Goal: Transaction & Acquisition: Purchase product/service

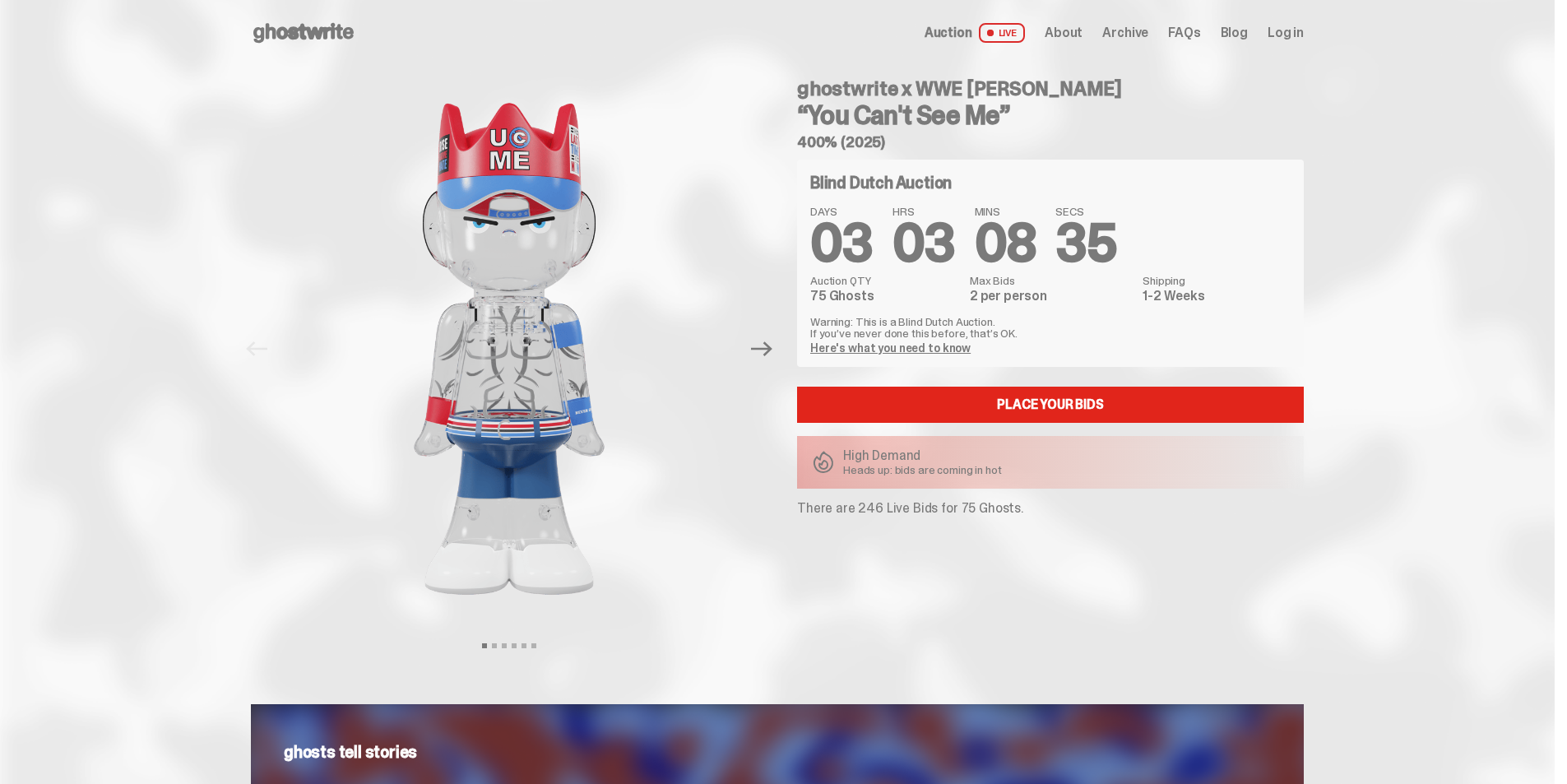
click at [336, 41] on icon at bounding box center [304, 33] width 105 height 26
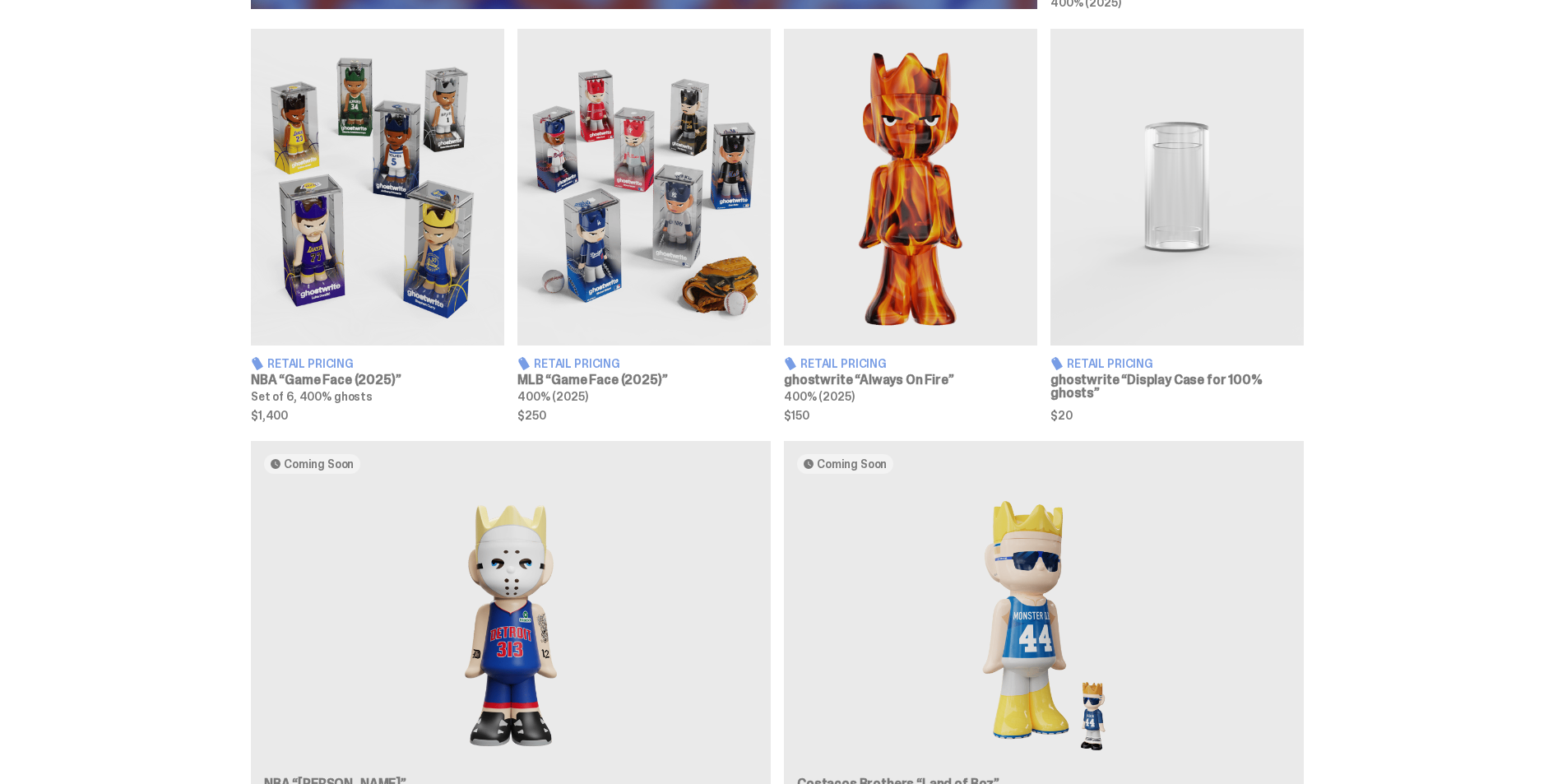
scroll to position [1233, 0]
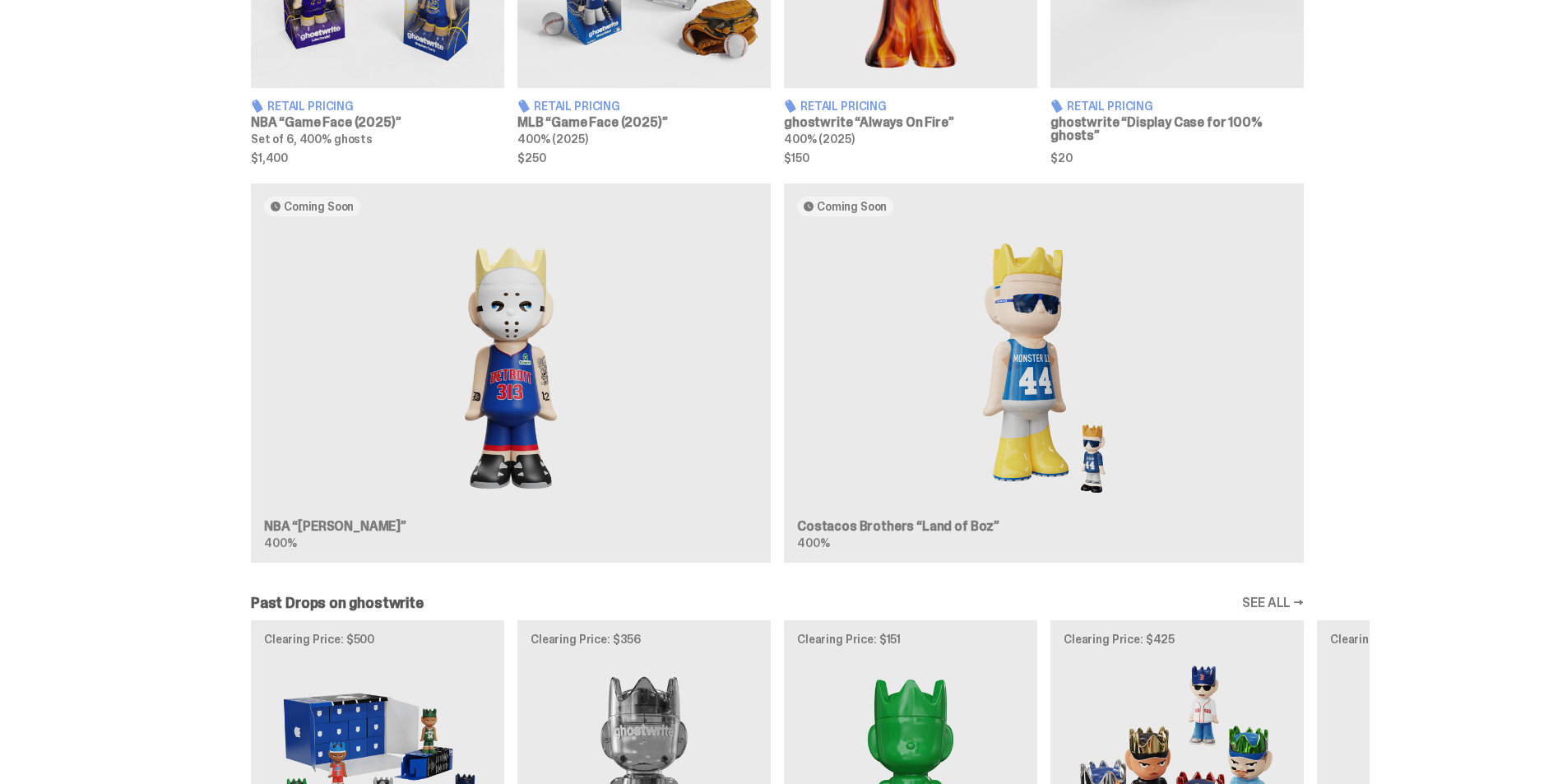
click at [470, 377] on div "Coming Soon NBA “Eminem” 400% Coming Soon Costacos Brothers “Land of Boz” 400%" at bounding box center [777, 380] width 1184 height 393
click at [851, 204] on div "Coming Soon NBA “Eminem” 400% Coming Soon Costacos Brothers “Land of Boz” 400%" at bounding box center [777, 380] width 1184 height 393
click at [525, 453] on div "Coming Soon NBA “Eminem” 400% Coming Soon Costacos Brothers “Land of Boz” 400%" at bounding box center [777, 380] width 1184 height 393
click at [512, 542] on div "Coming Soon NBA “Eminem” 400% Coming Soon Costacos Brothers “Land of Boz” 400%" at bounding box center [777, 380] width 1184 height 393
click at [327, 529] on div "Coming Soon NBA “Eminem” 400% Coming Soon Costacos Brothers “Land of Boz” 400%" at bounding box center [777, 380] width 1184 height 393
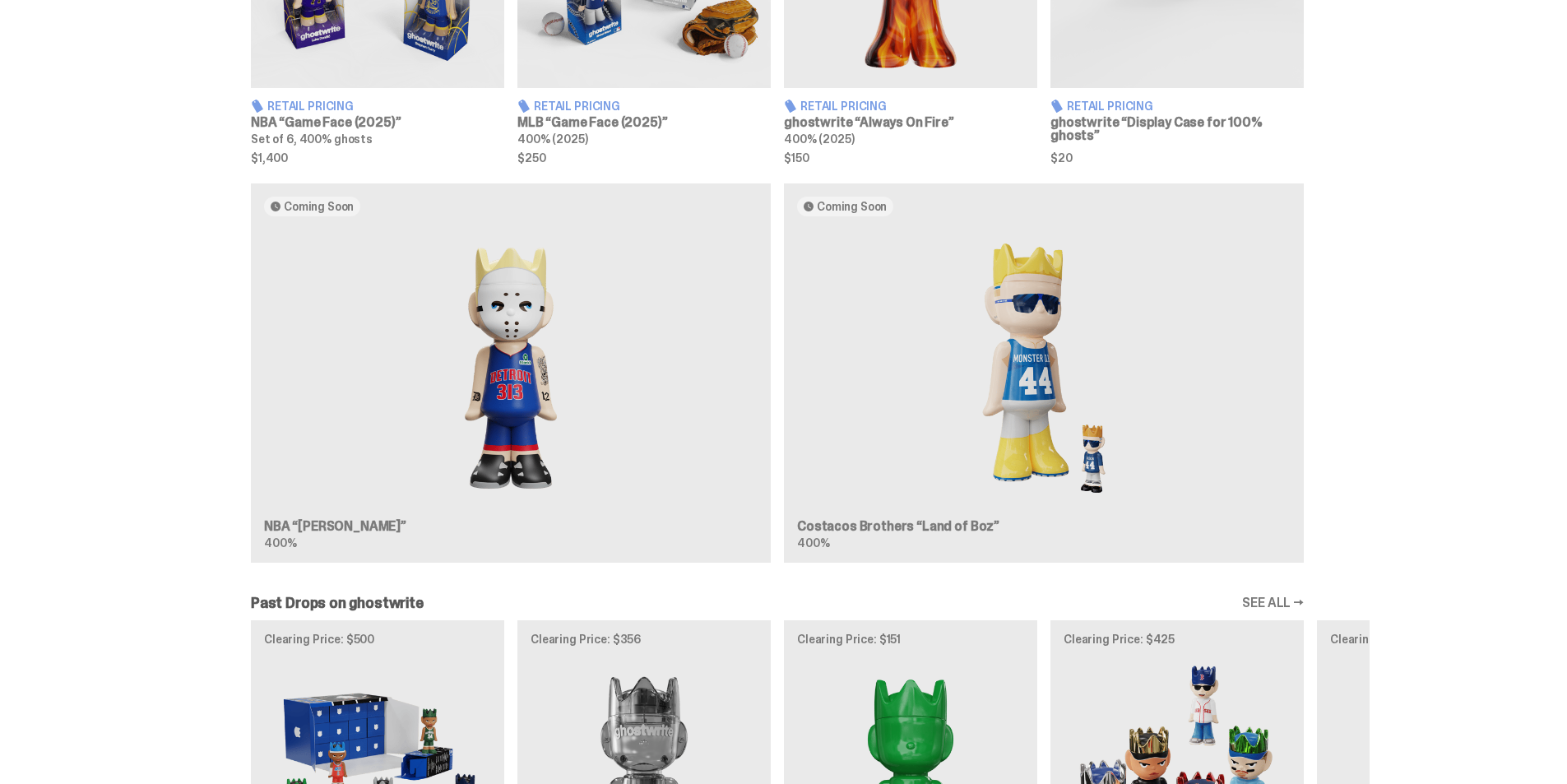
click at [956, 451] on div "Coming Soon NBA “Eminem” 400% Coming Soon Costacos Brothers “Land of Boz” 400%" at bounding box center [777, 380] width 1184 height 393
click at [1035, 353] on div "Coming Soon NBA “Eminem” 400% Coming Soon Costacos Brothers “Land of Boz” 400%" at bounding box center [777, 380] width 1184 height 393
click at [1105, 465] on div "Coming Soon NBA “Eminem” 400% Coming Soon Costacos Brothers “Land of Boz” 400%" at bounding box center [777, 380] width 1184 height 393
click at [965, 412] on div "Coming Soon NBA “Eminem” 400% Coming Soon Costacos Brothers “Land of Boz” 400%" at bounding box center [777, 380] width 1184 height 393
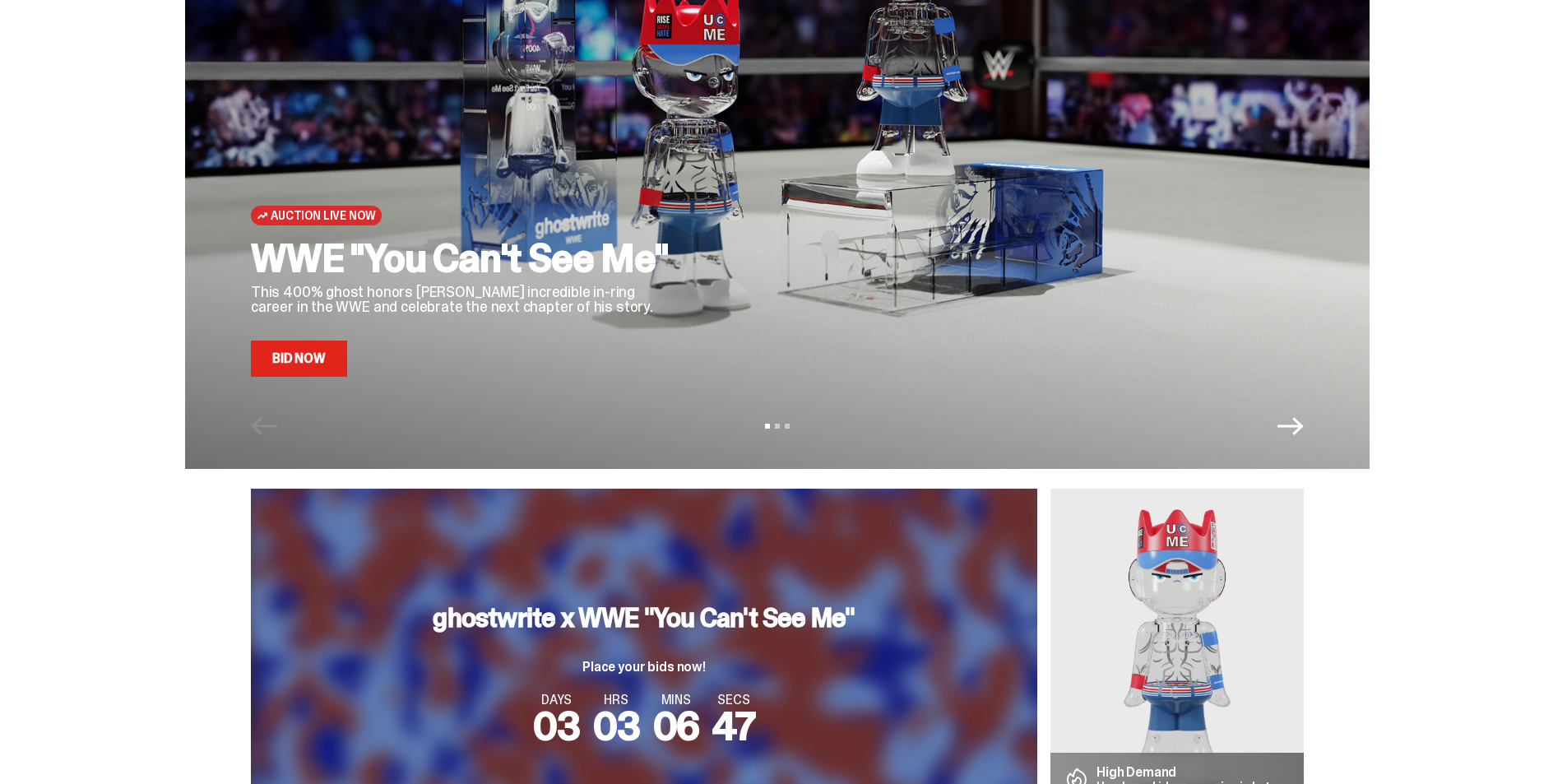
scroll to position [494, 0]
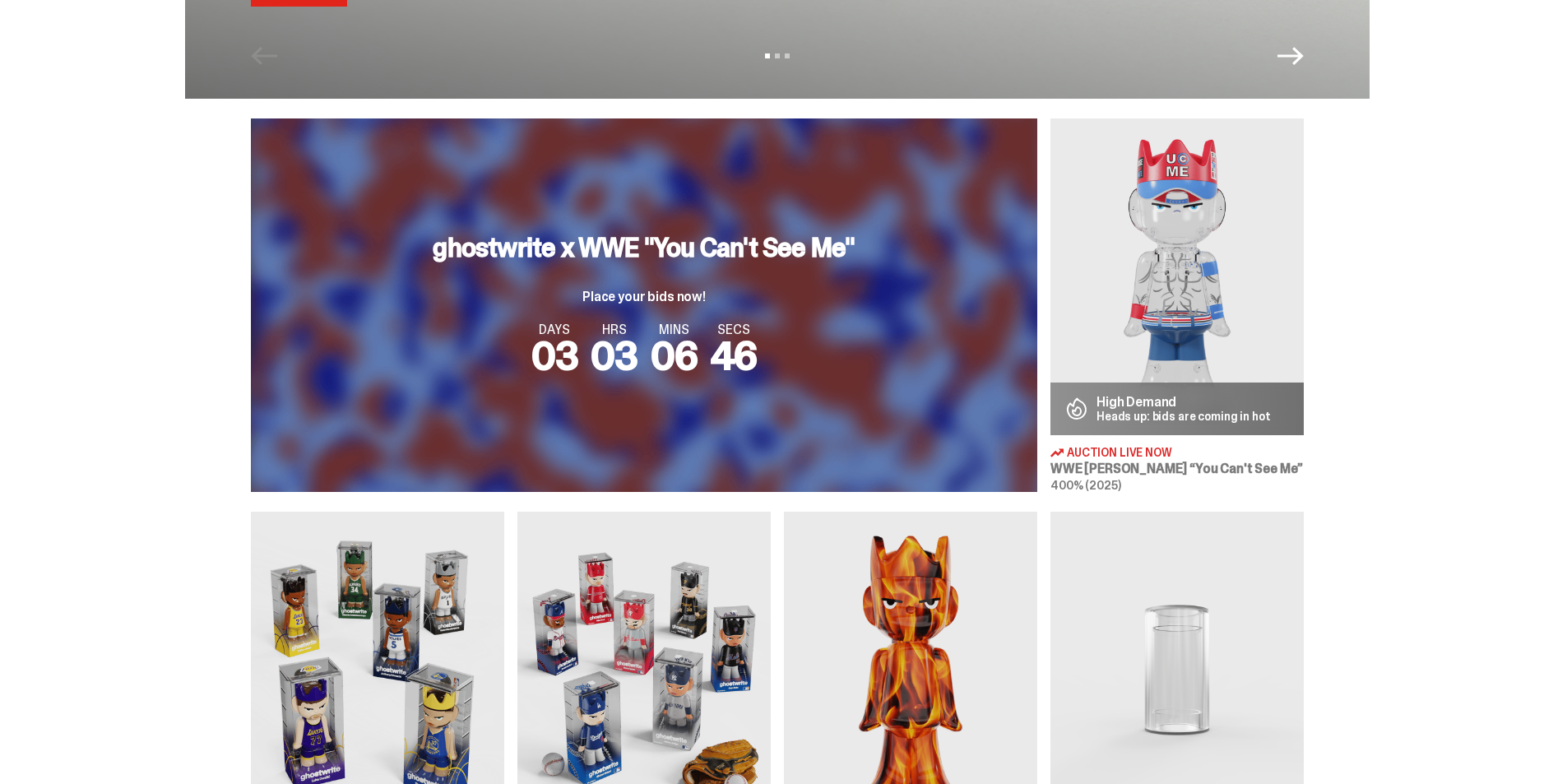
click at [1160, 243] on img at bounding box center [1177, 277] width 254 height 316
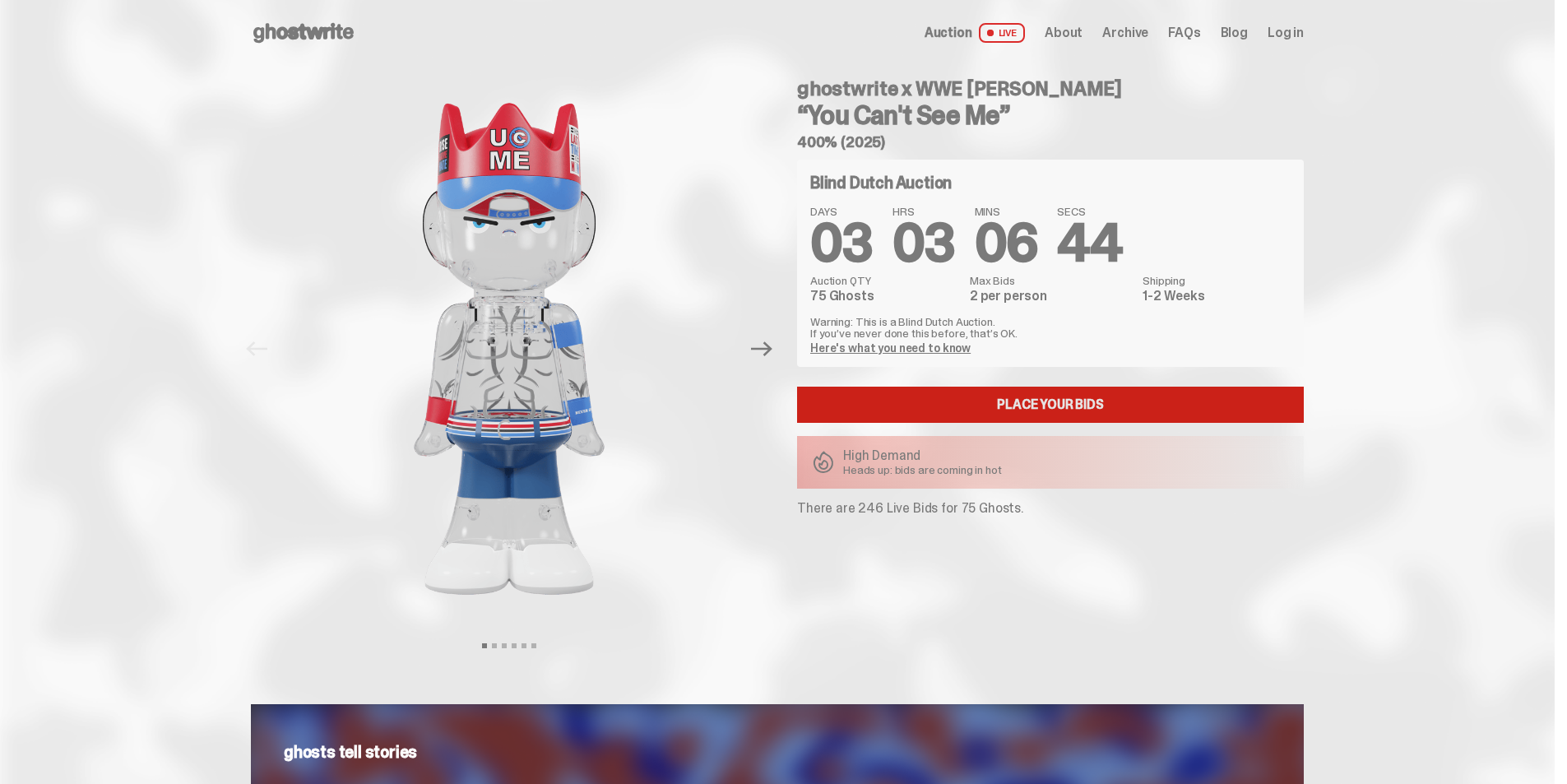
click at [974, 413] on link "Place your Bids" at bounding box center [1050, 404] width 506 height 36
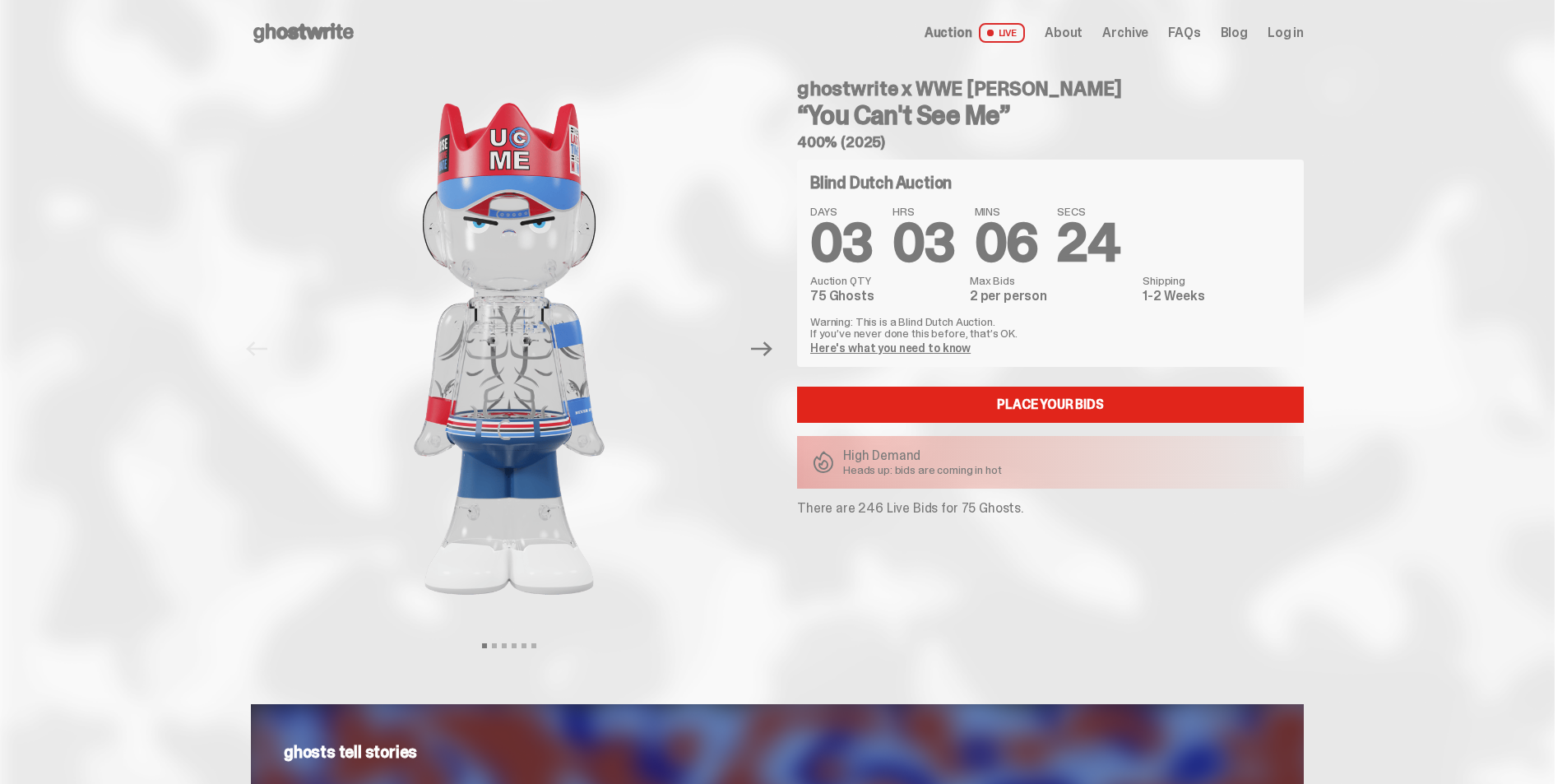
click at [1277, 28] on span "Log in" at bounding box center [1285, 33] width 36 height 13
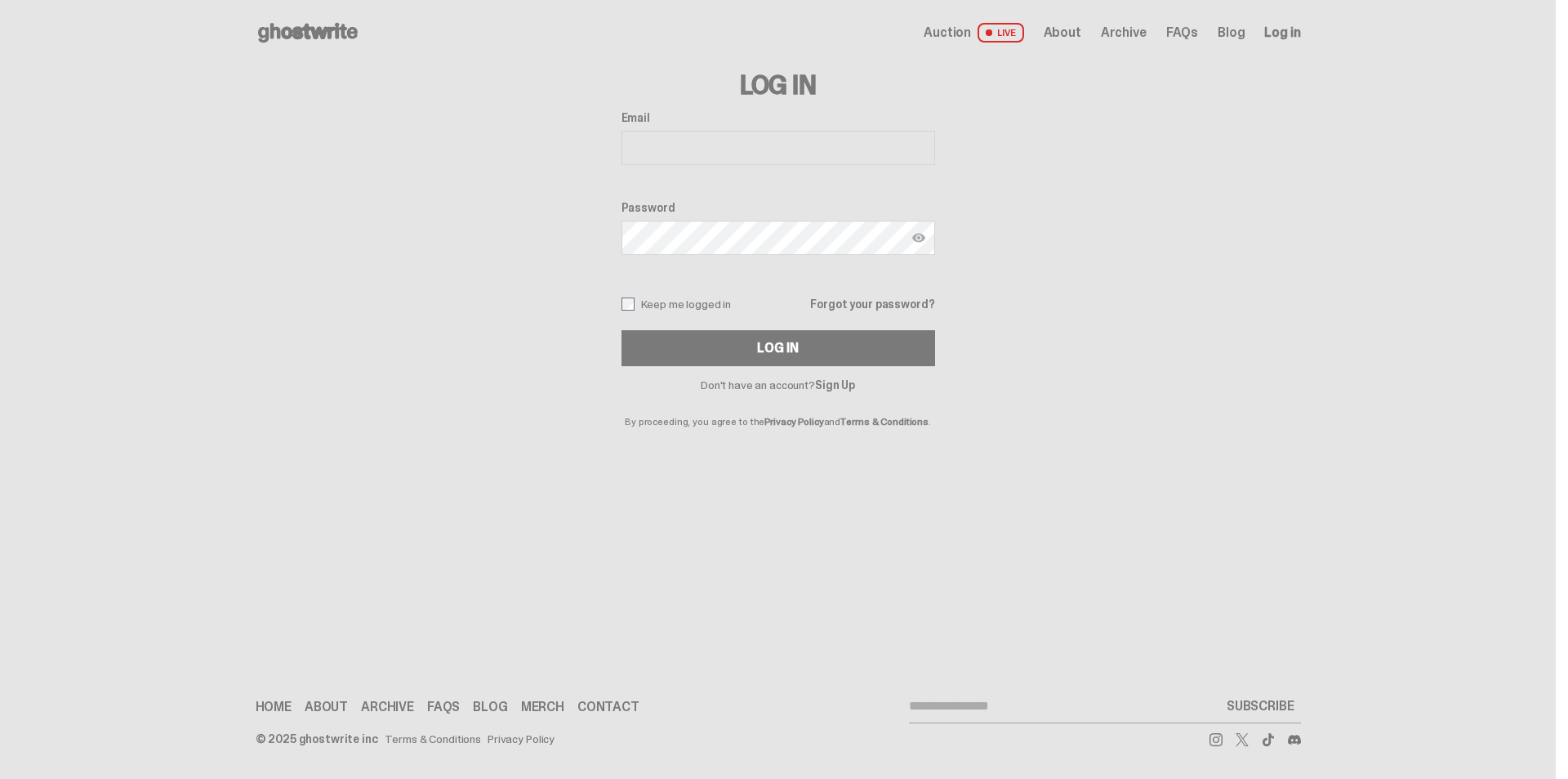
click at [677, 149] on input "Email" at bounding box center [778, 147] width 313 height 34
click at [835, 392] on link "Sign Up" at bounding box center [835, 385] width 40 height 15
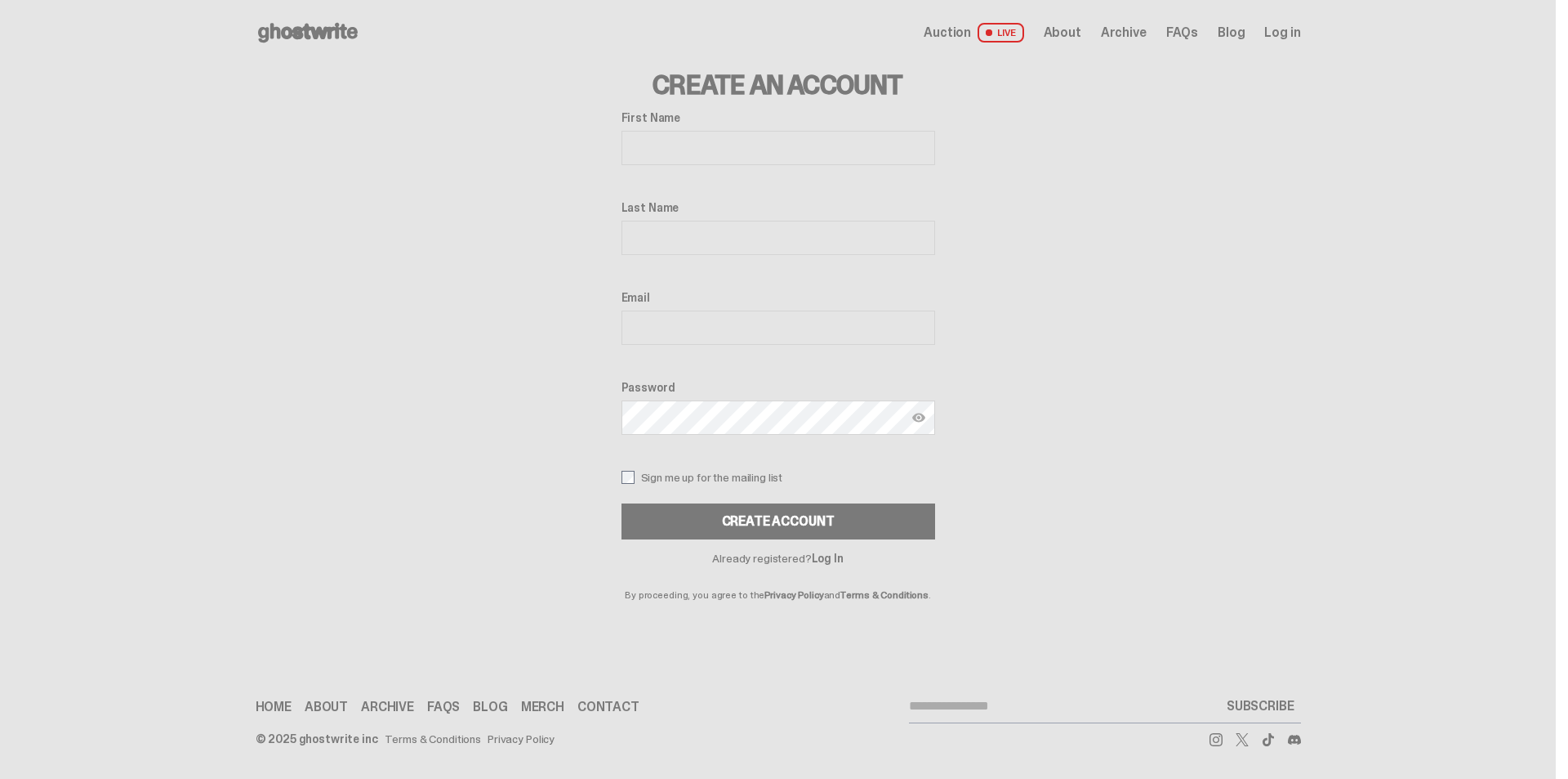
click at [686, 143] on input "First Name" at bounding box center [778, 147] width 313 height 34
type input "****"
click at [678, 239] on input "Last Name" at bounding box center [778, 237] width 313 height 34
type input "****"
click at [672, 336] on input "Email" at bounding box center [778, 327] width 313 height 34
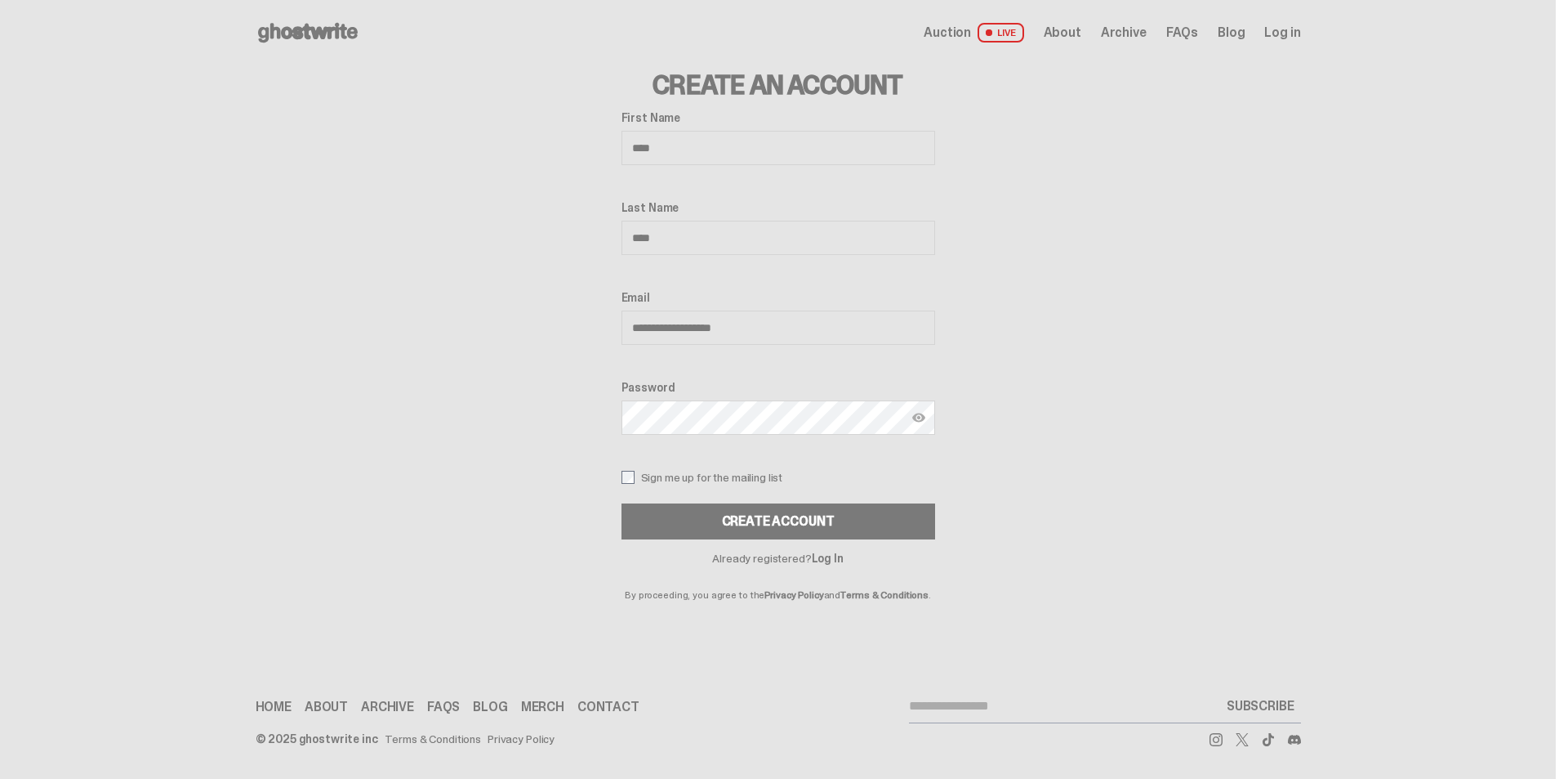
type input "**********"
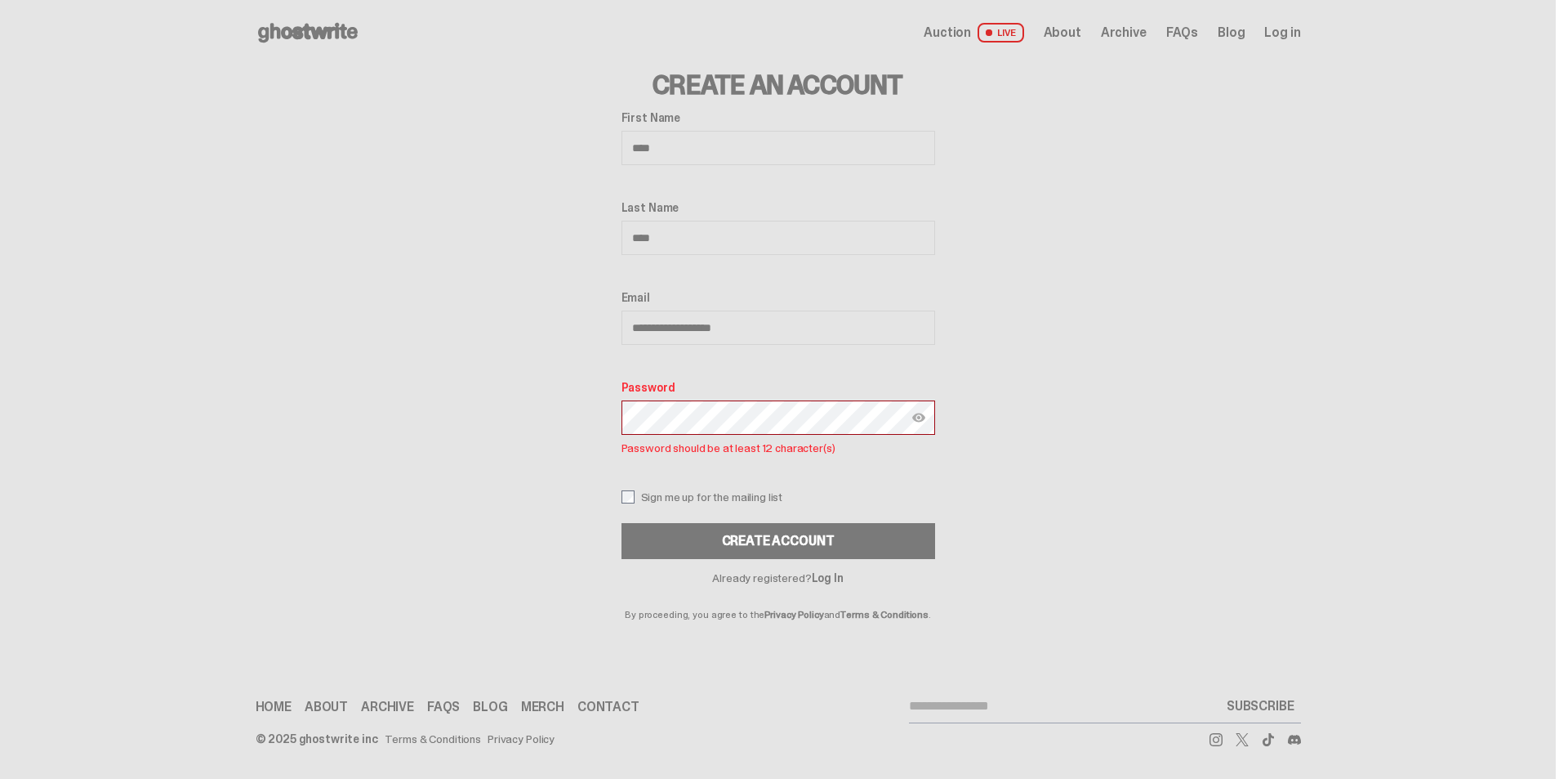
click at [441, 412] on div "**********" at bounding box center [779, 343] width 1045 height 554
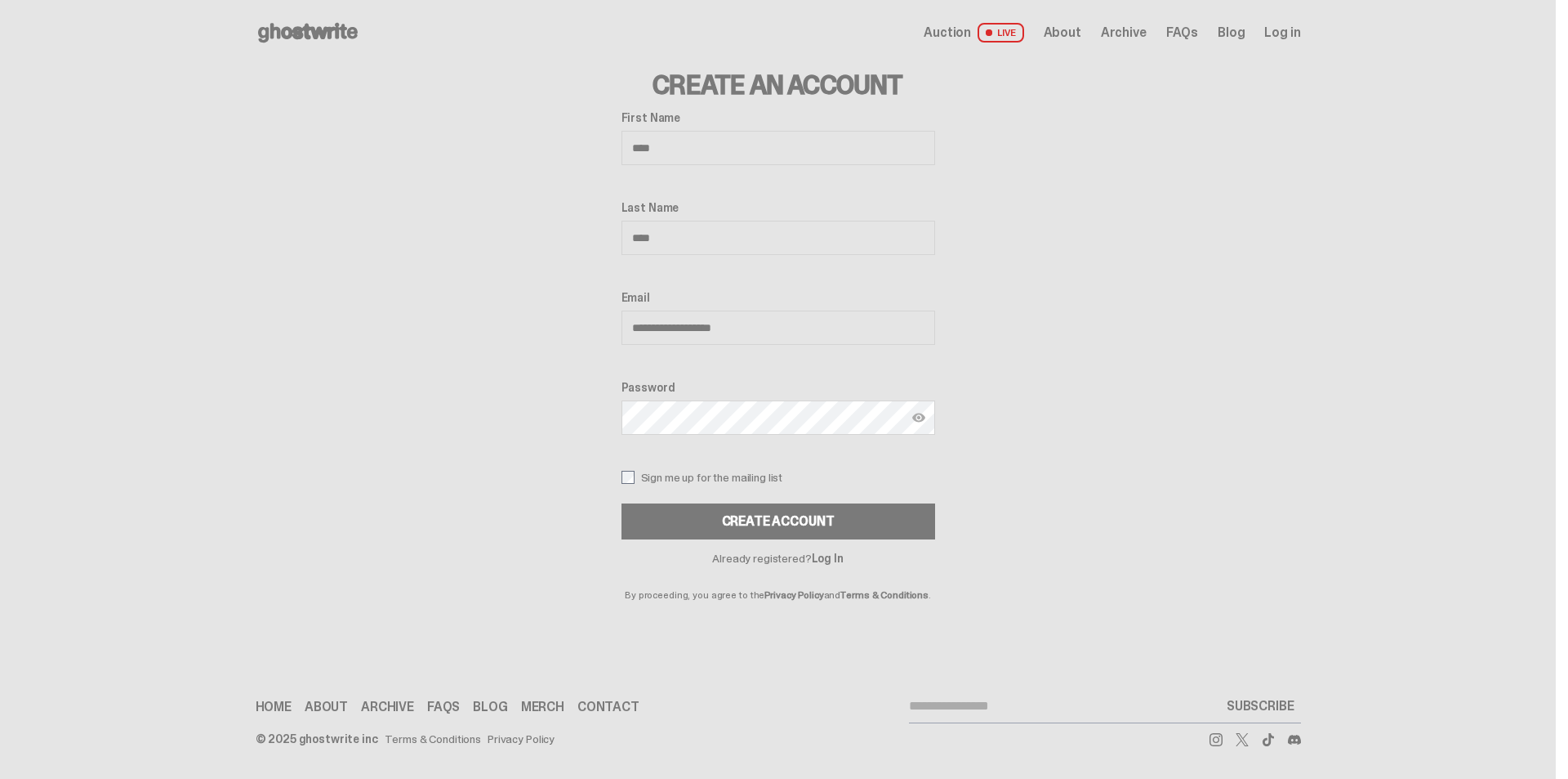
click at [928, 426] on div at bounding box center [924, 417] width 23 height 34
click at [924, 425] on div at bounding box center [924, 417] width 23 height 34
click at [917, 421] on img at bounding box center [919, 417] width 13 height 13
click at [724, 519] on div "Create Account" at bounding box center [779, 521] width 113 height 13
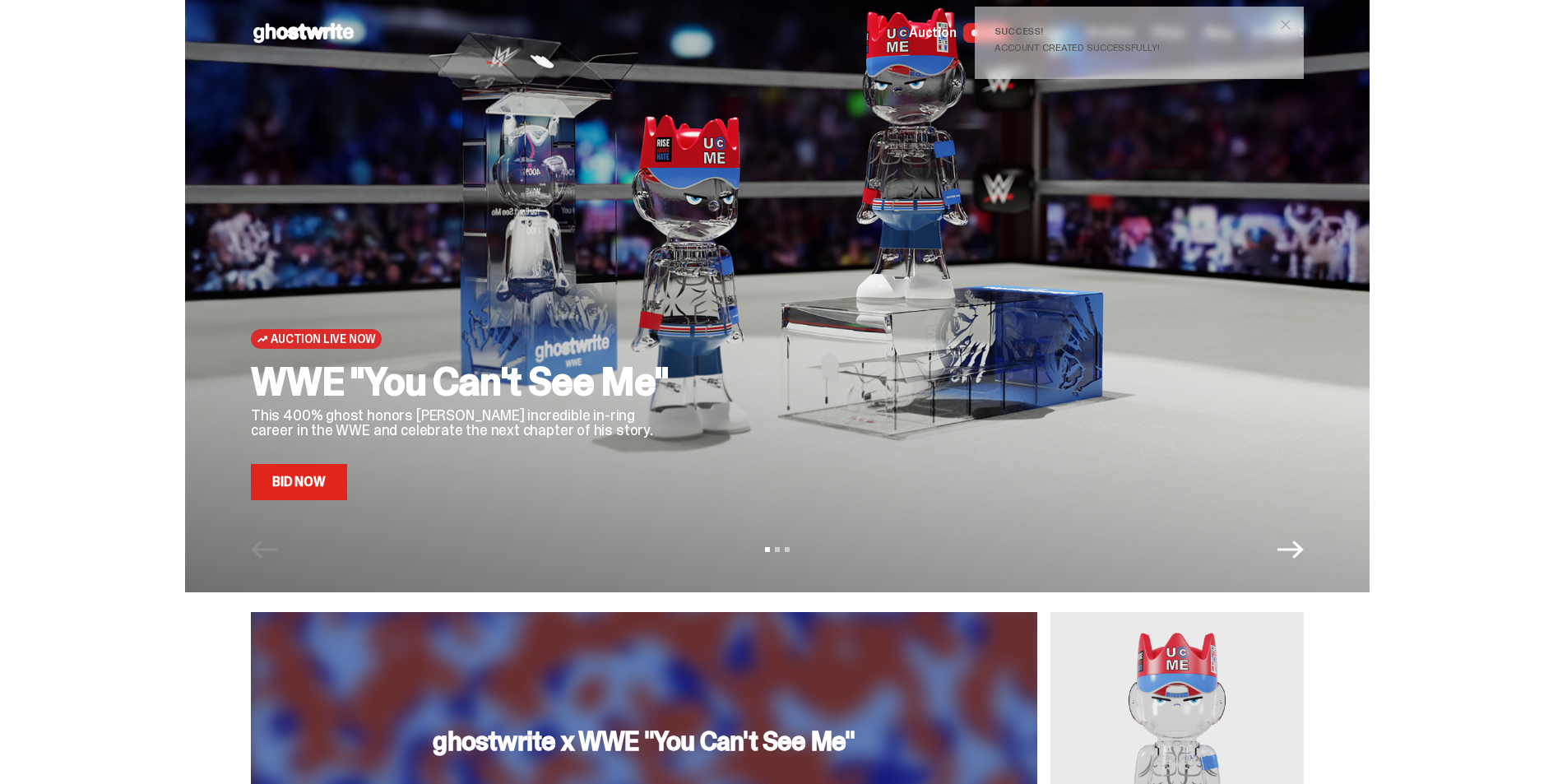
click at [297, 490] on link "Bid Now" at bounding box center [299, 481] width 96 height 36
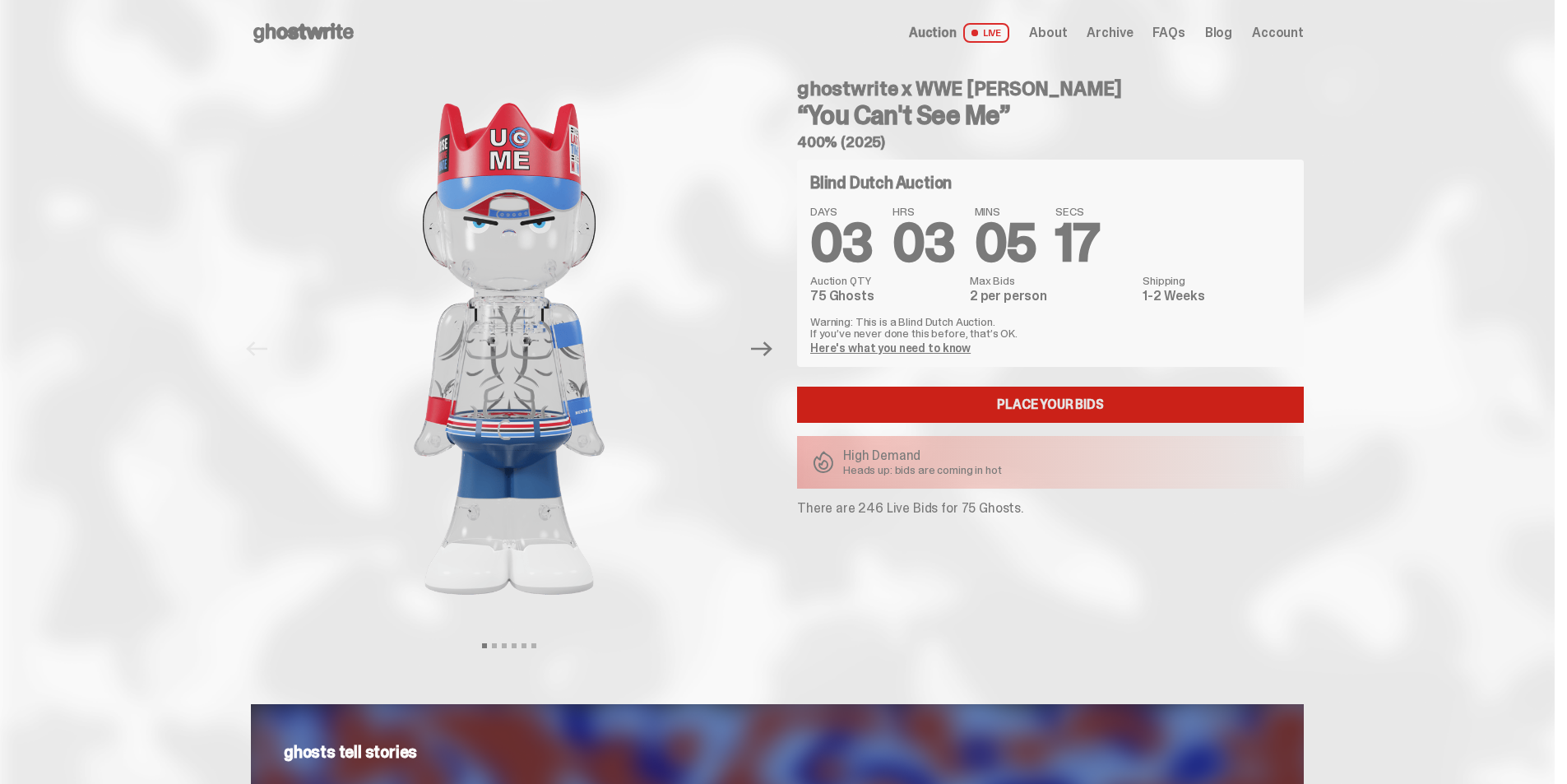
click at [1030, 407] on link "Place your Bids" at bounding box center [1050, 404] width 506 height 36
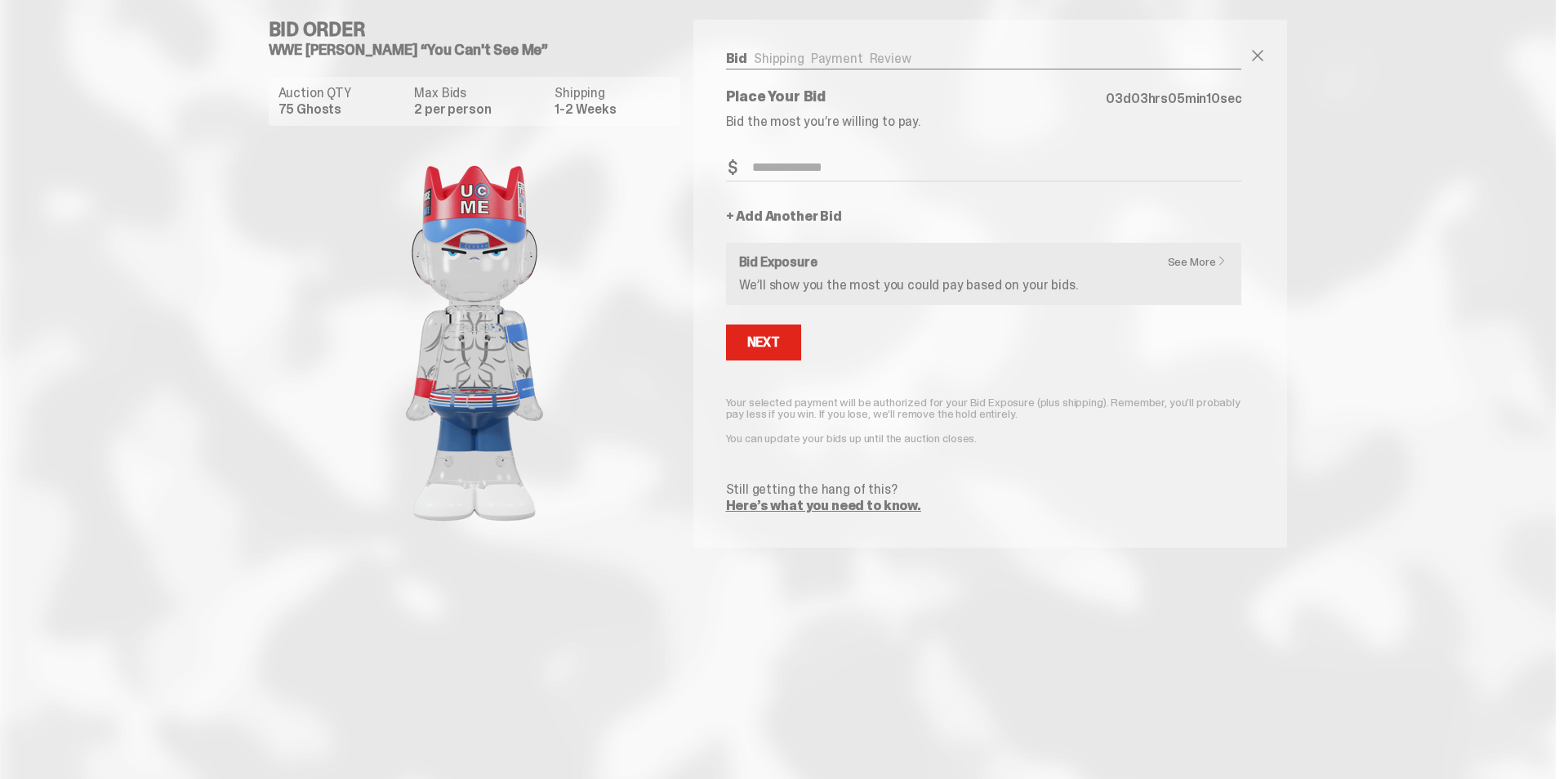
click at [1188, 256] on link "See More" at bounding box center [1202, 262] width 68 height 12
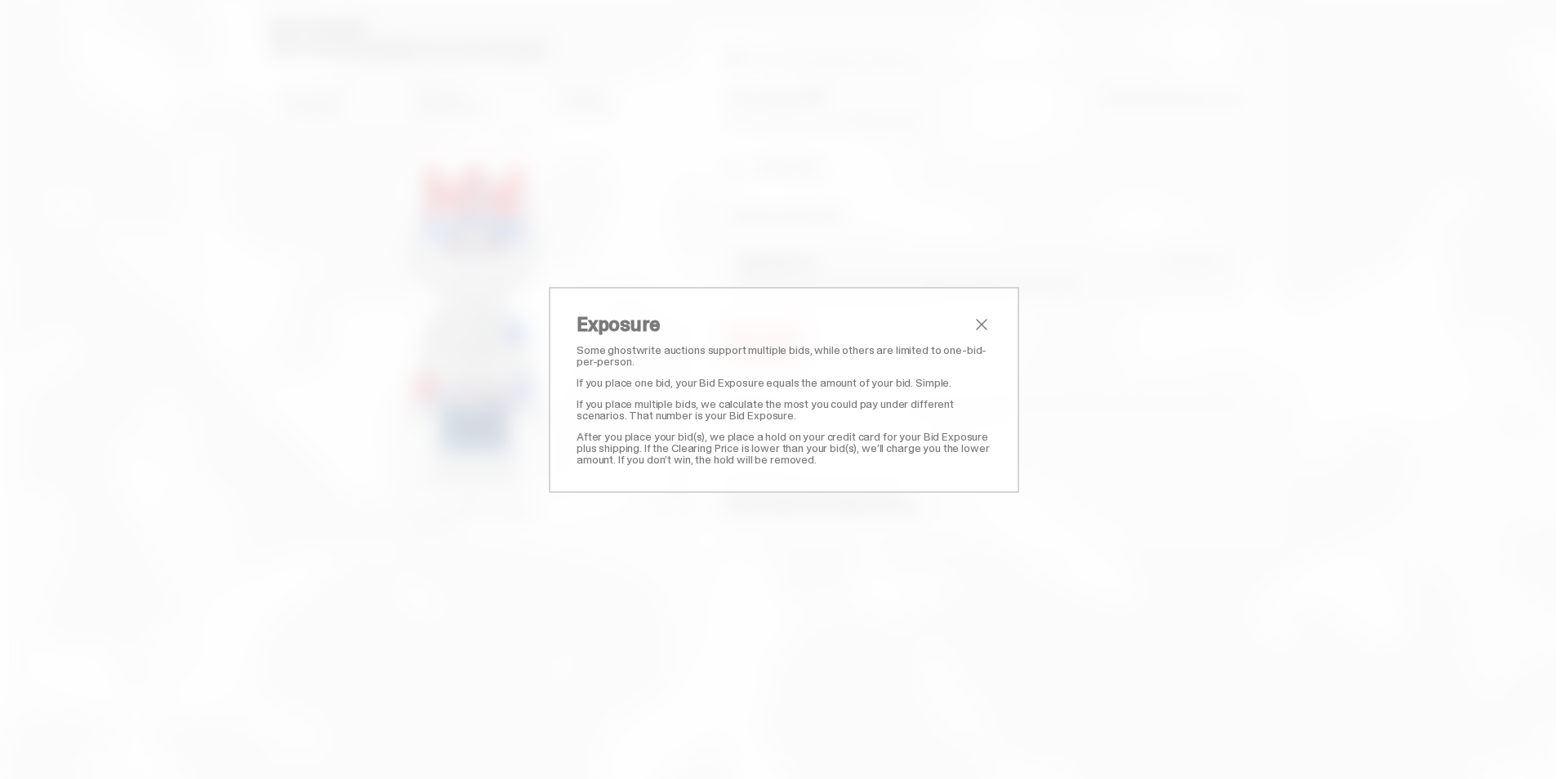
click at [983, 320] on span "close" at bounding box center [981, 324] width 20 height 20
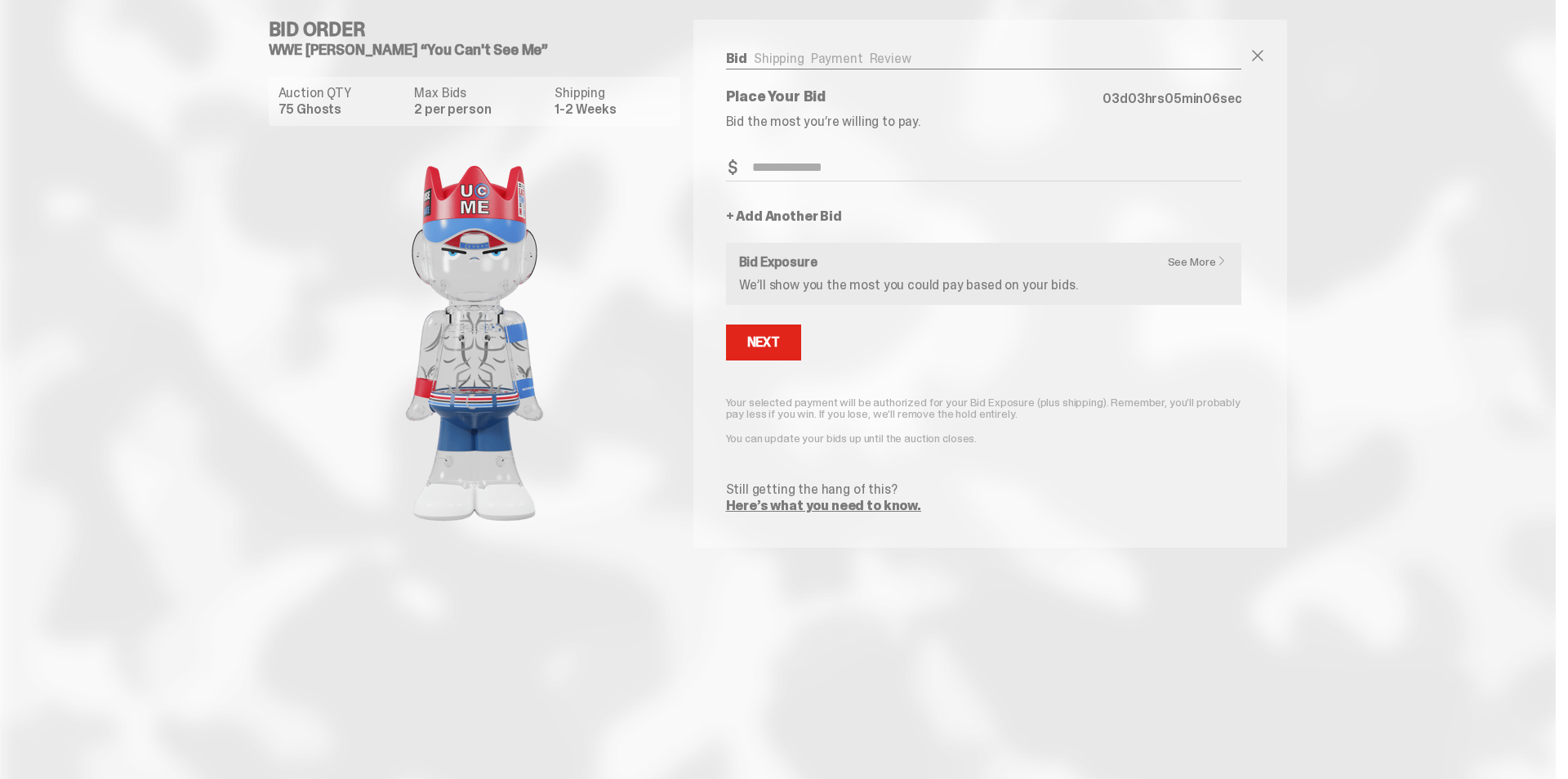
click at [838, 62] on ul "Bid Shipping Payment Review" at bounding box center [984, 61] width 516 height 17
click at [809, 166] on input "Bid Amount" at bounding box center [984, 168] width 516 height 27
click at [868, 503] on link "Here’s what you need to know." at bounding box center [823, 505] width 195 height 17
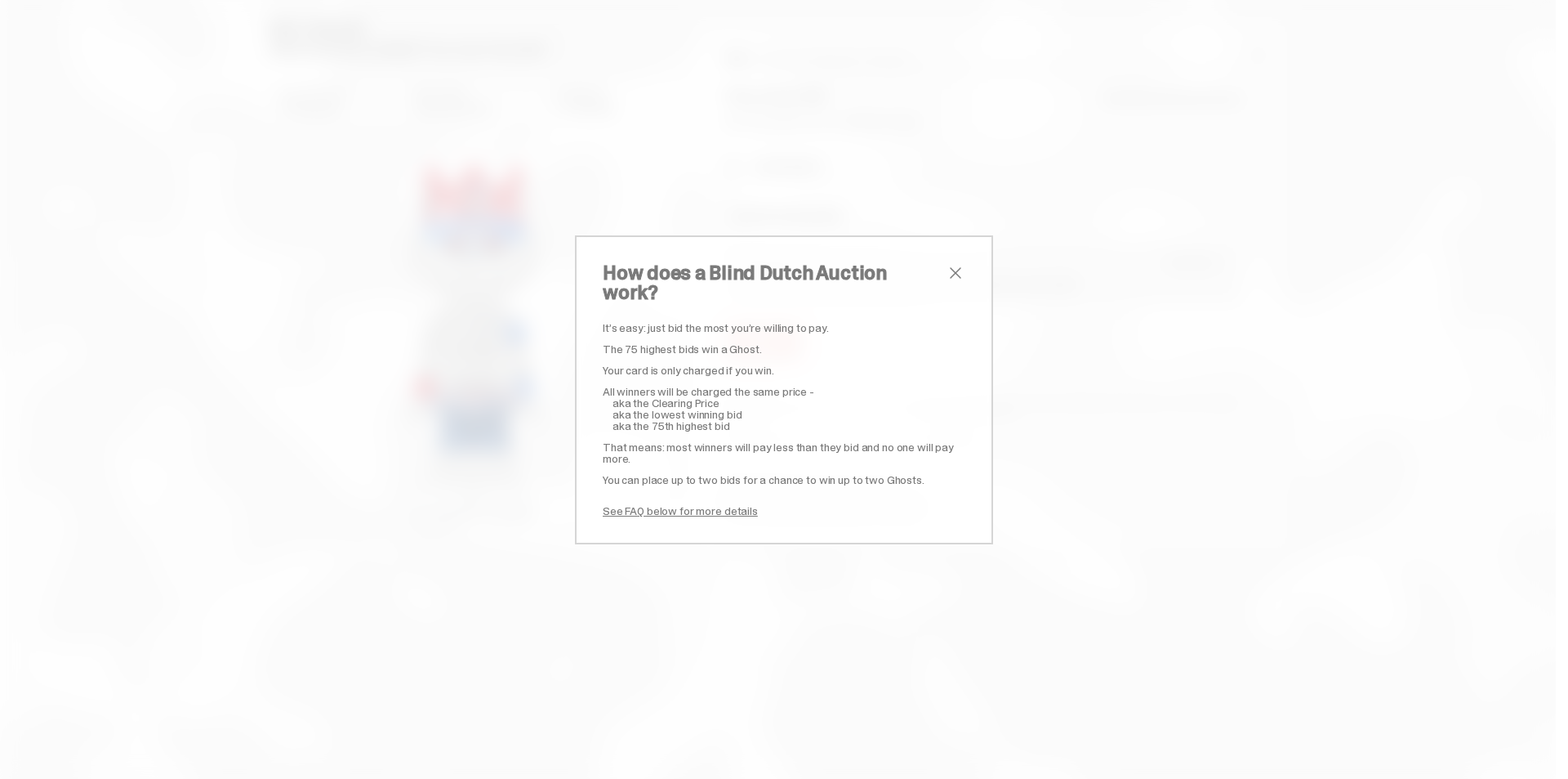
click at [958, 277] on span "close" at bounding box center [956, 273] width 20 height 20
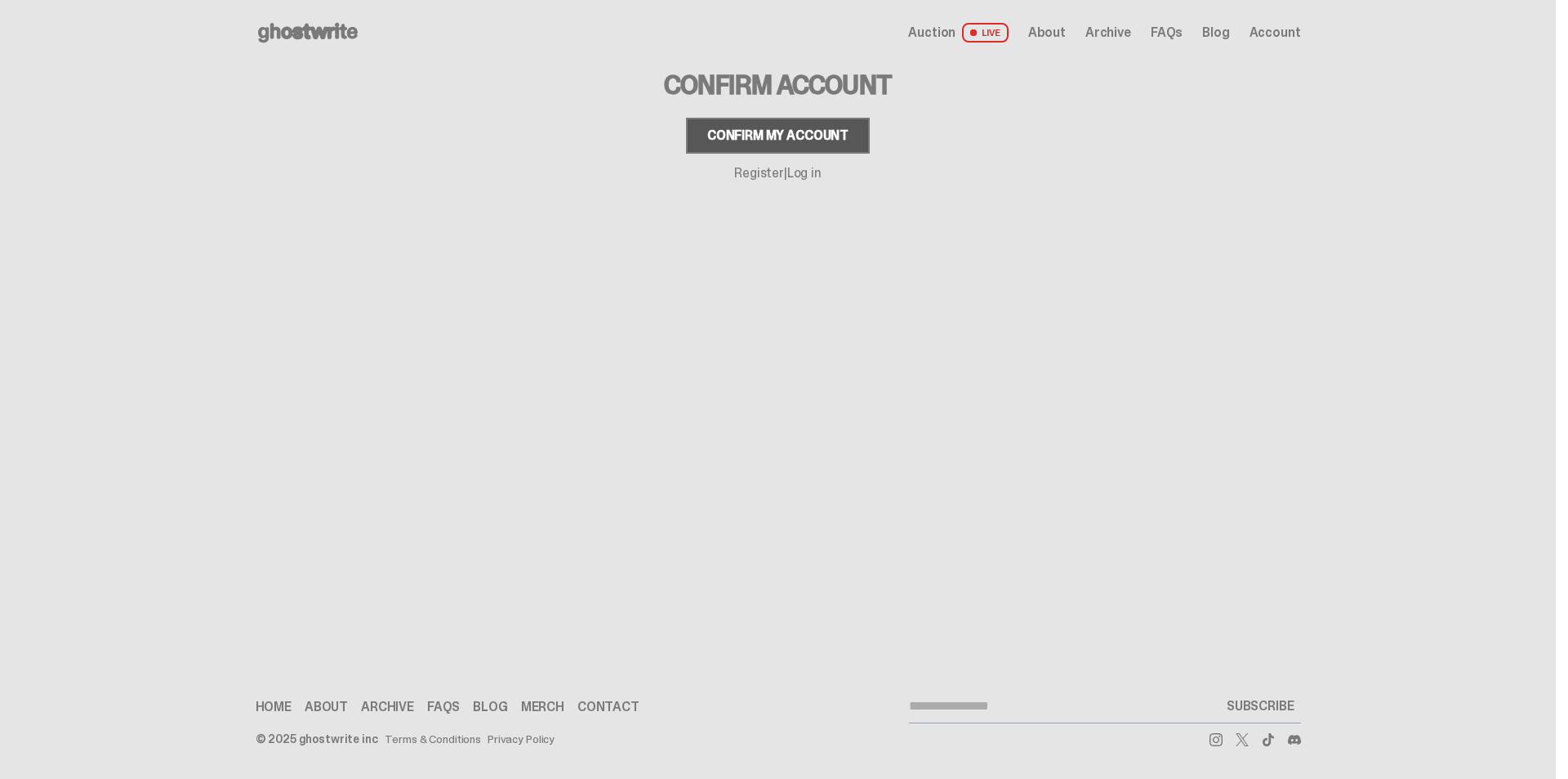
click at [813, 131] on div "Confirm my account" at bounding box center [778, 136] width 141 height 13
click at [953, 36] on span "Auction" at bounding box center [931, 32] width 47 height 13
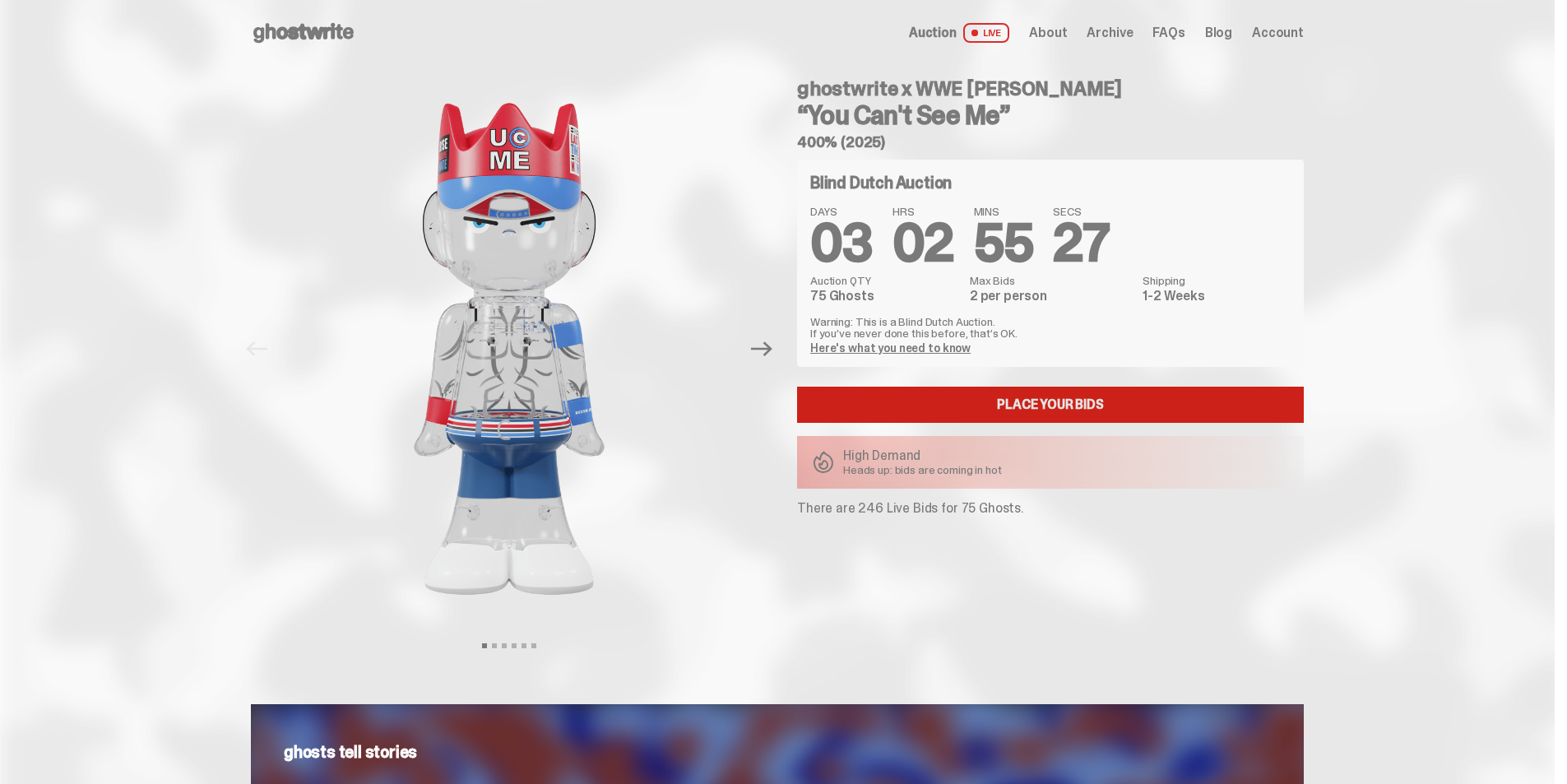
click at [899, 397] on link "Place your Bids" at bounding box center [1050, 404] width 506 height 36
